Goal: Use online tool/utility: Utilize a website feature to perform a specific function

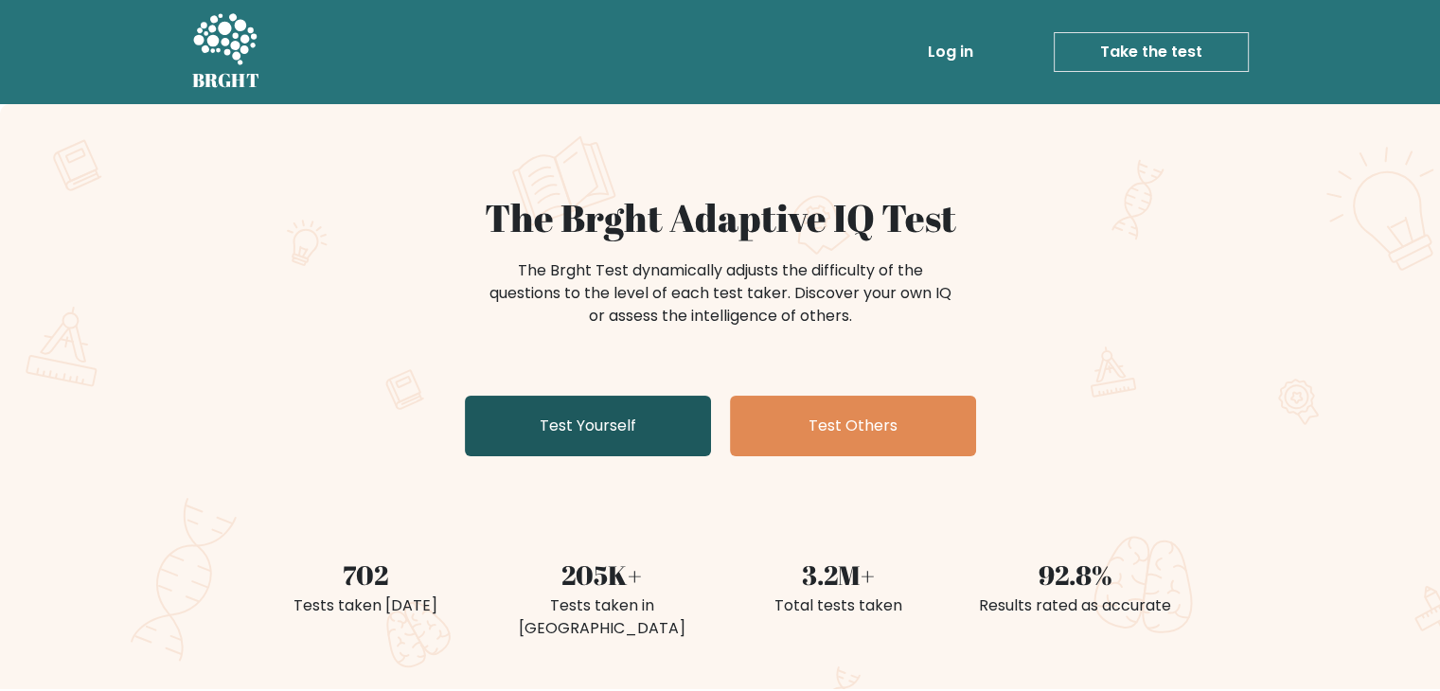
click at [625, 432] on link "Test Yourself" at bounding box center [588, 426] width 246 height 61
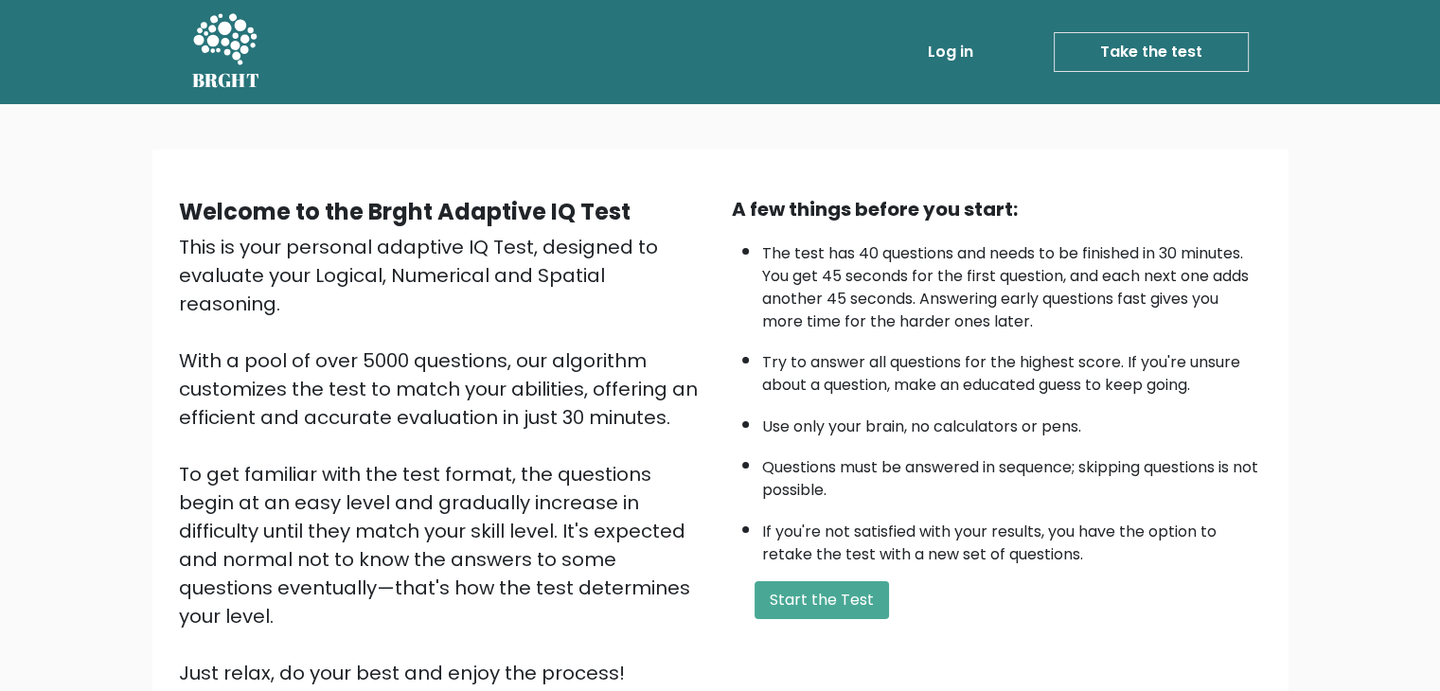
scroll to position [176, 0]
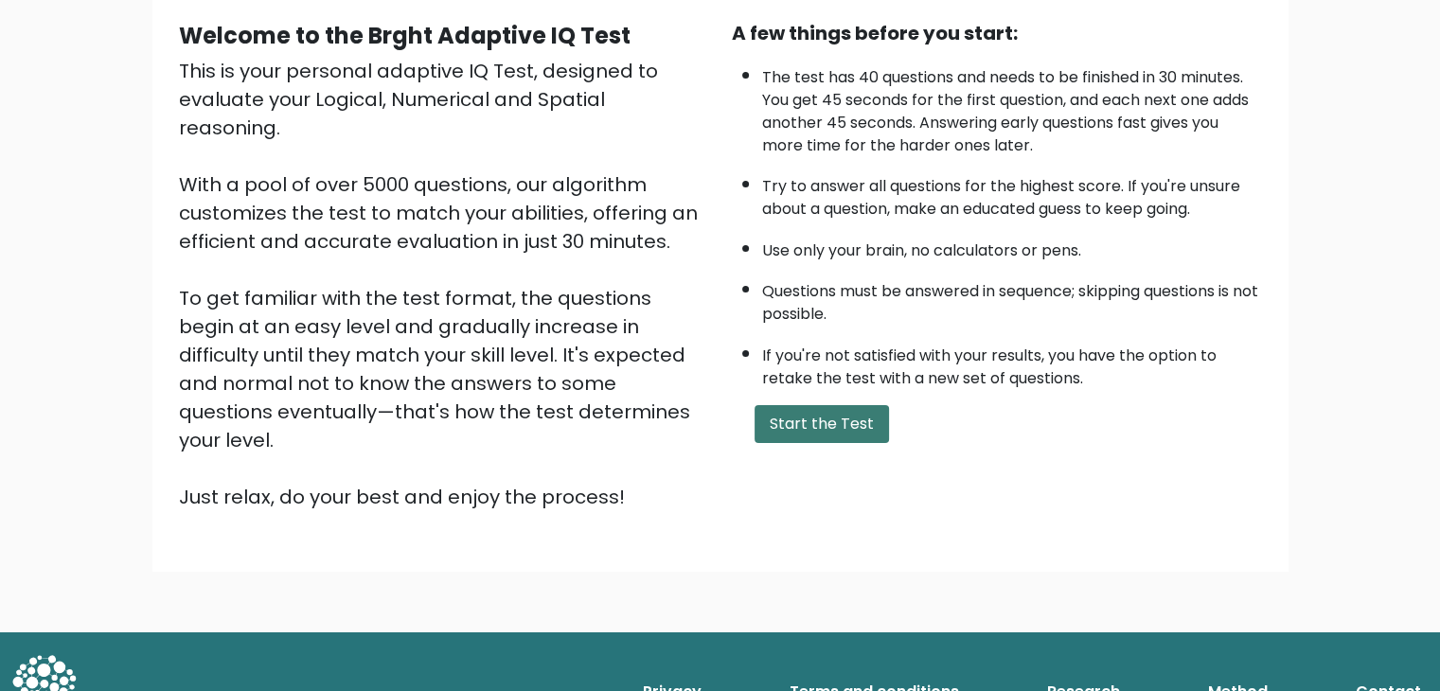
click at [803, 417] on button "Start the Test" at bounding box center [822, 424] width 134 height 38
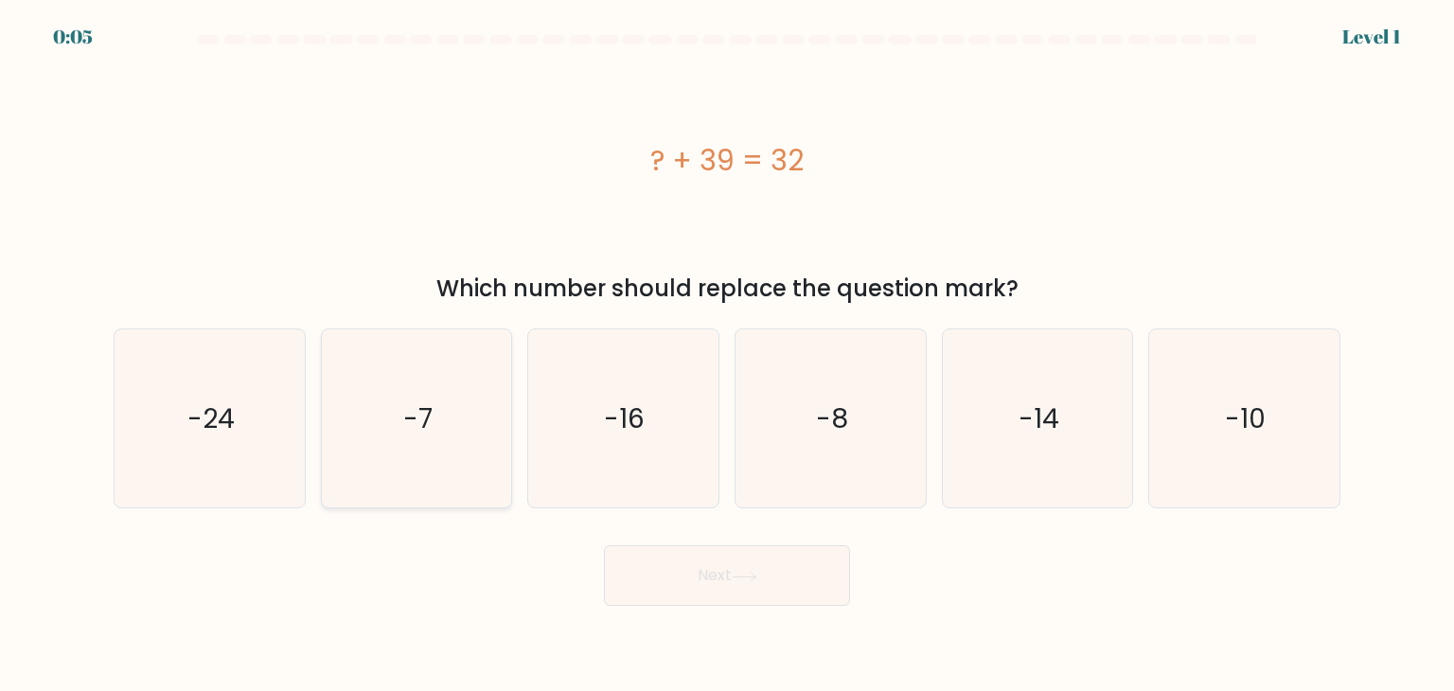
click at [448, 410] on icon "-7" at bounding box center [417, 419] width 178 height 178
click at [727, 355] on input "b. -7" at bounding box center [727, 350] width 1 height 9
radio input "true"
click at [711, 578] on button "Next" at bounding box center [727, 575] width 246 height 61
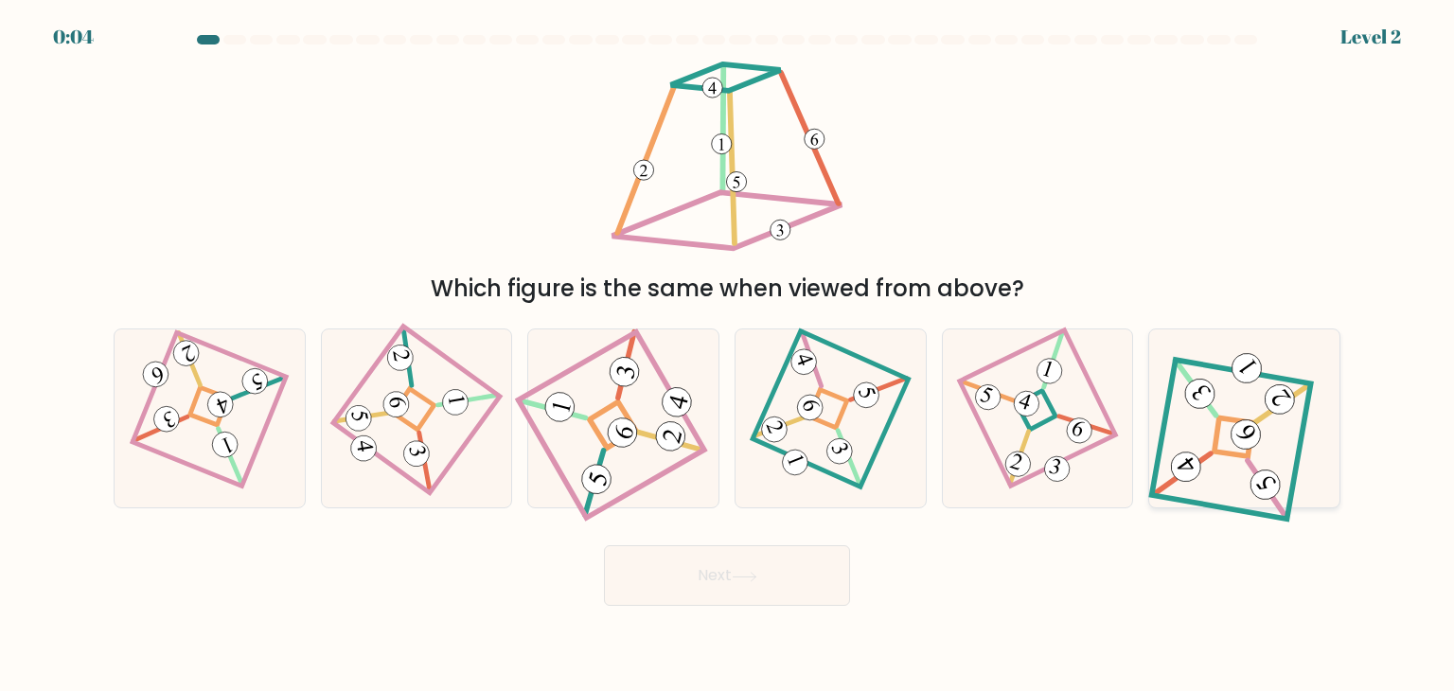
click at [1204, 419] on icon at bounding box center [1245, 418] width 166 height 143
click at [728, 355] on input "f." at bounding box center [727, 350] width 1 height 9
radio input "true"
click at [780, 585] on button "Next" at bounding box center [727, 575] width 246 height 61
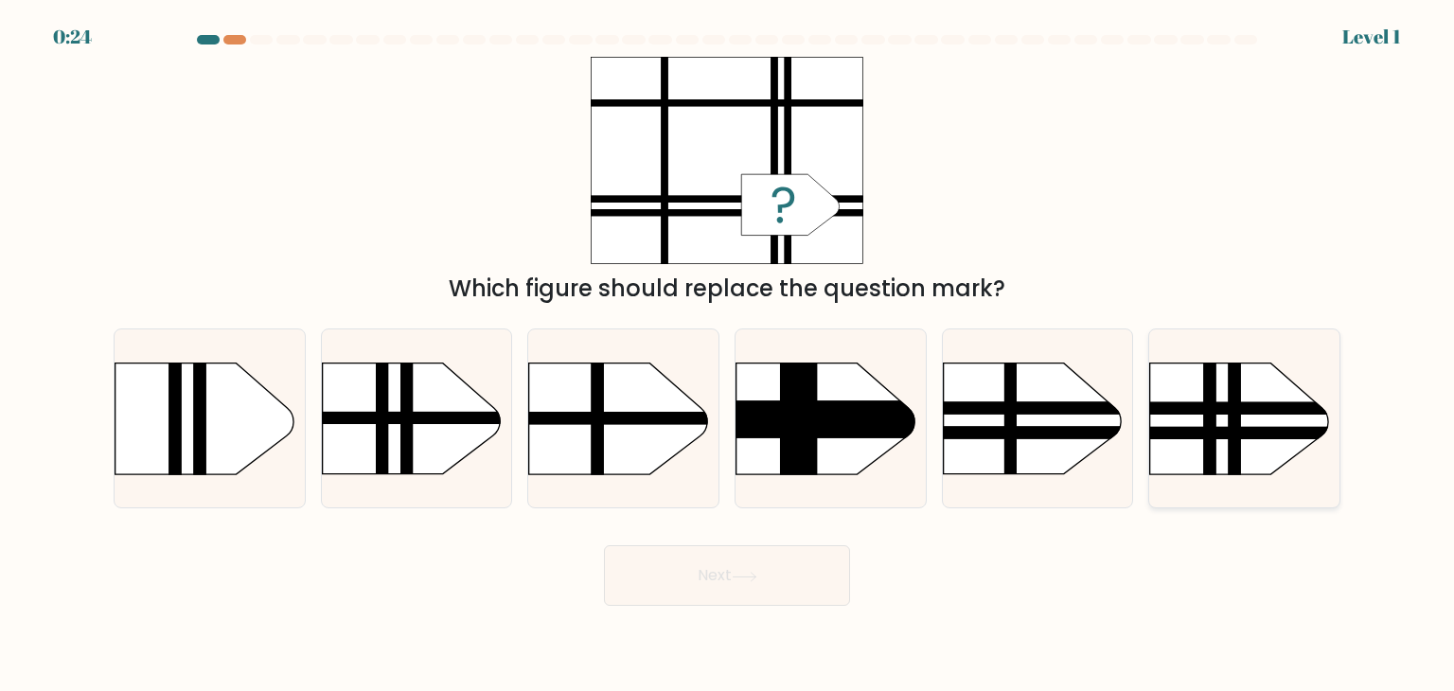
click at [1225, 407] on rect at bounding box center [1124, 408] width 496 height 12
click at [728, 355] on input "f." at bounding box center [727, 350] width 1 height 9
radio input "true"
click at [720, 577] on button "Next" at bounding box center [727, 575] width 246 height 61
